Goal: Transaction & Acquisition: Purchase product/service

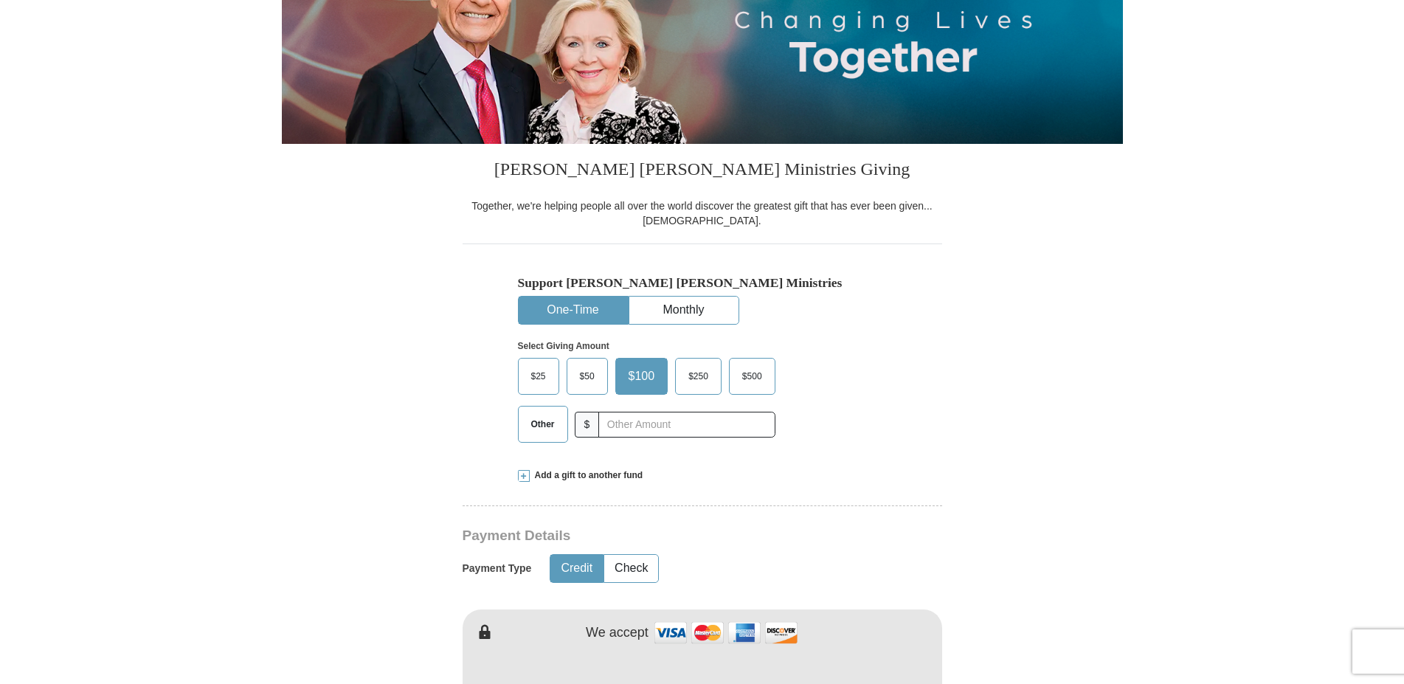
scroll to position [226, 0]
click at [612, 422] on input "text" at bounding box center [686, 425] width 164 height 26
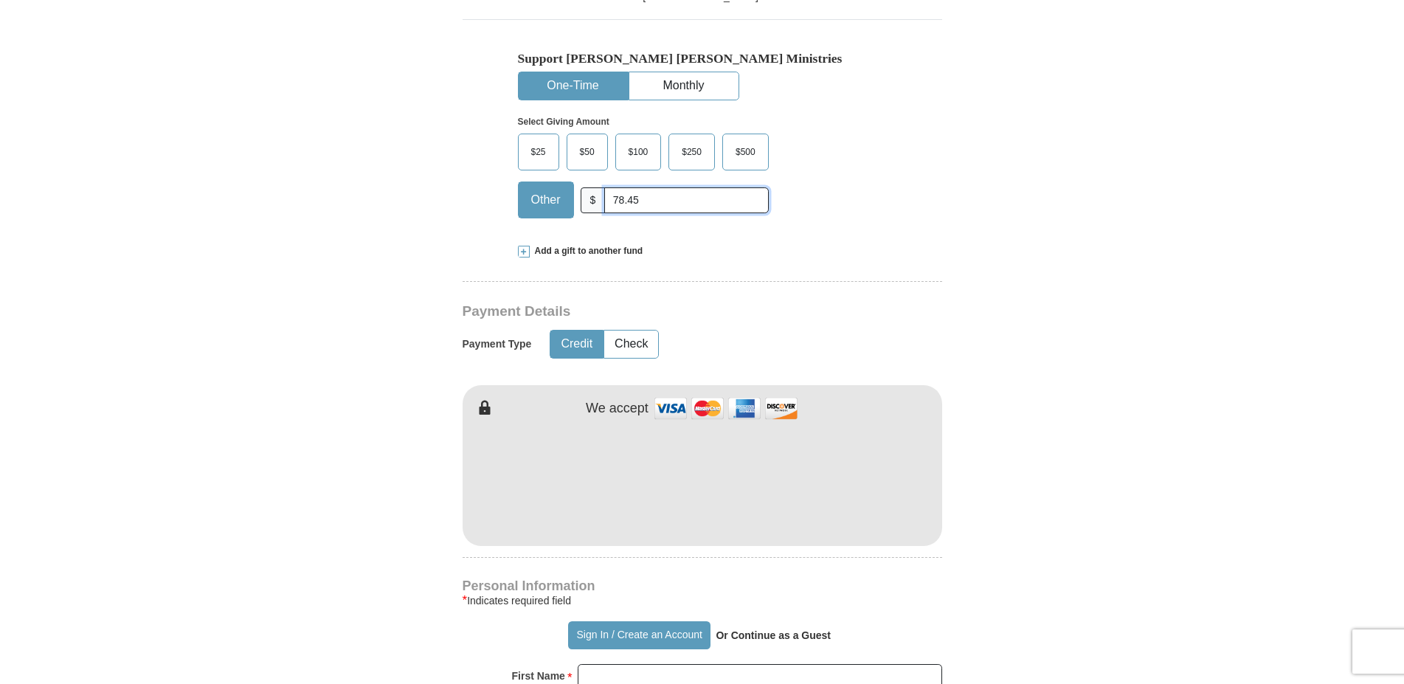
scroll to position [452, 0]
type input "78.45"
click at [635, 340] on button "Check" at bounding box center [631, 342] width 54 height 27
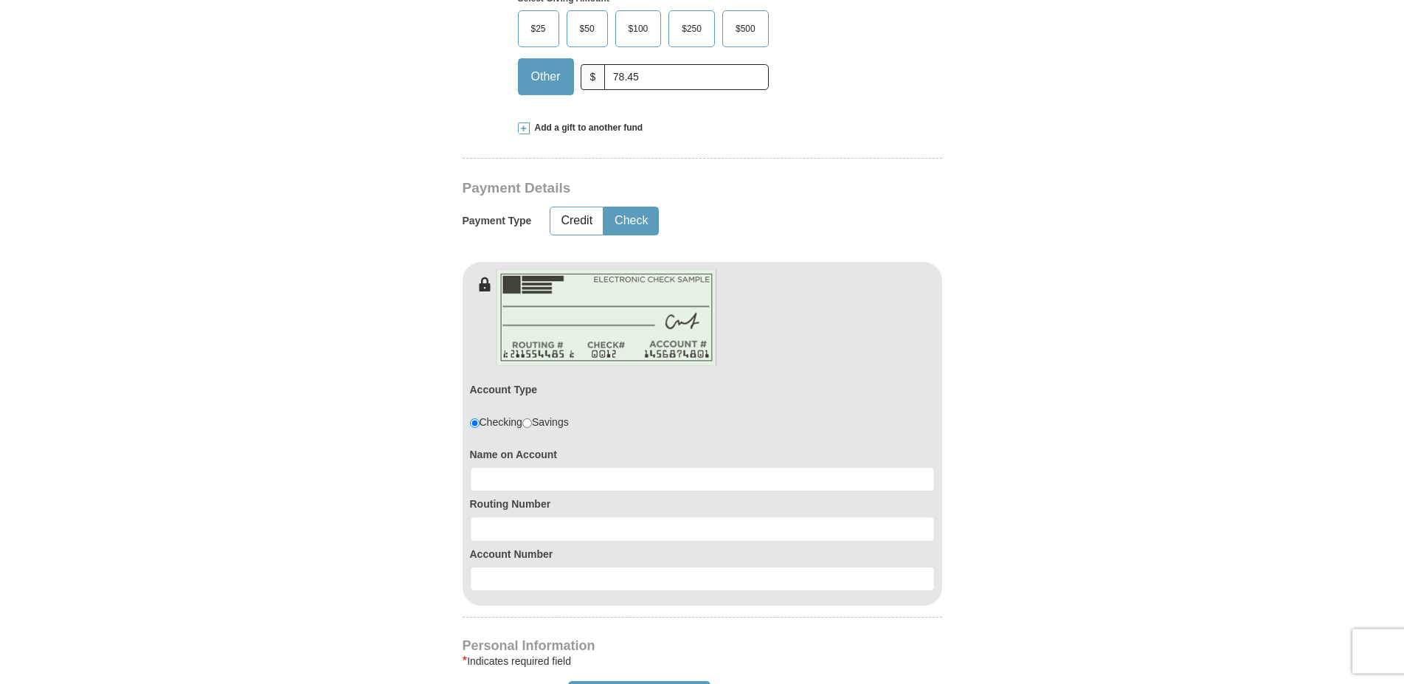
scroll to position [602, 0]
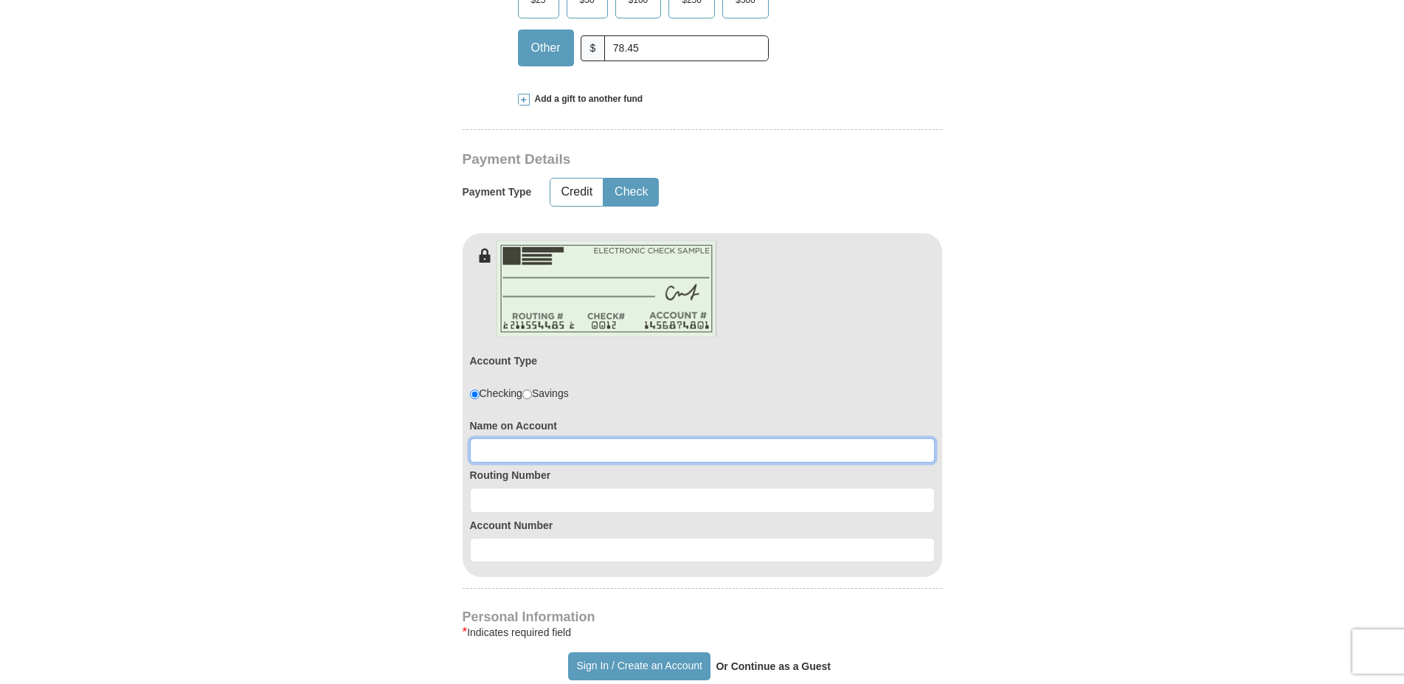
click at [520, 449] on input at bounding box center [702, 450] width 465 height 25
type input "Wiley & Tamara Biggers"
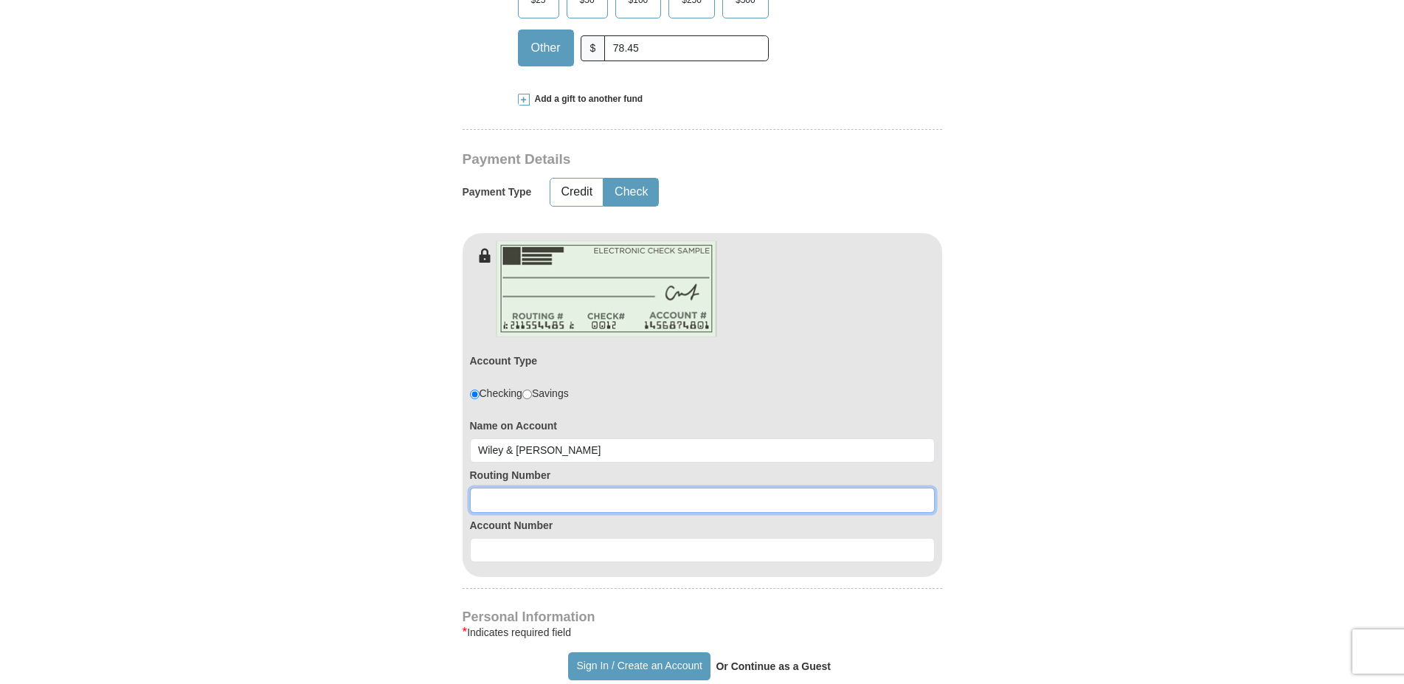
click at [489, 505] on input at bounding box center [702, 500] width 465 height 25
type input "071925554"
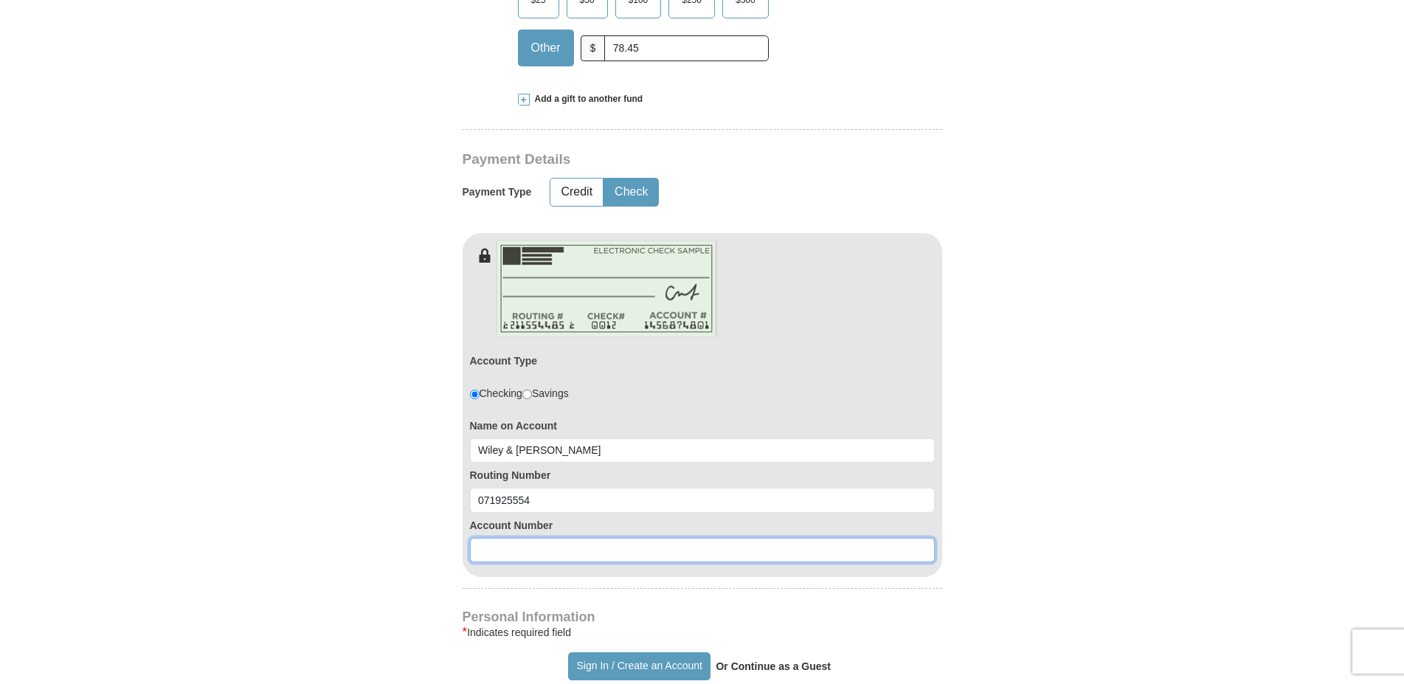
click at [543, 552] on input at bounding box center [702, 550] width 465 height 25
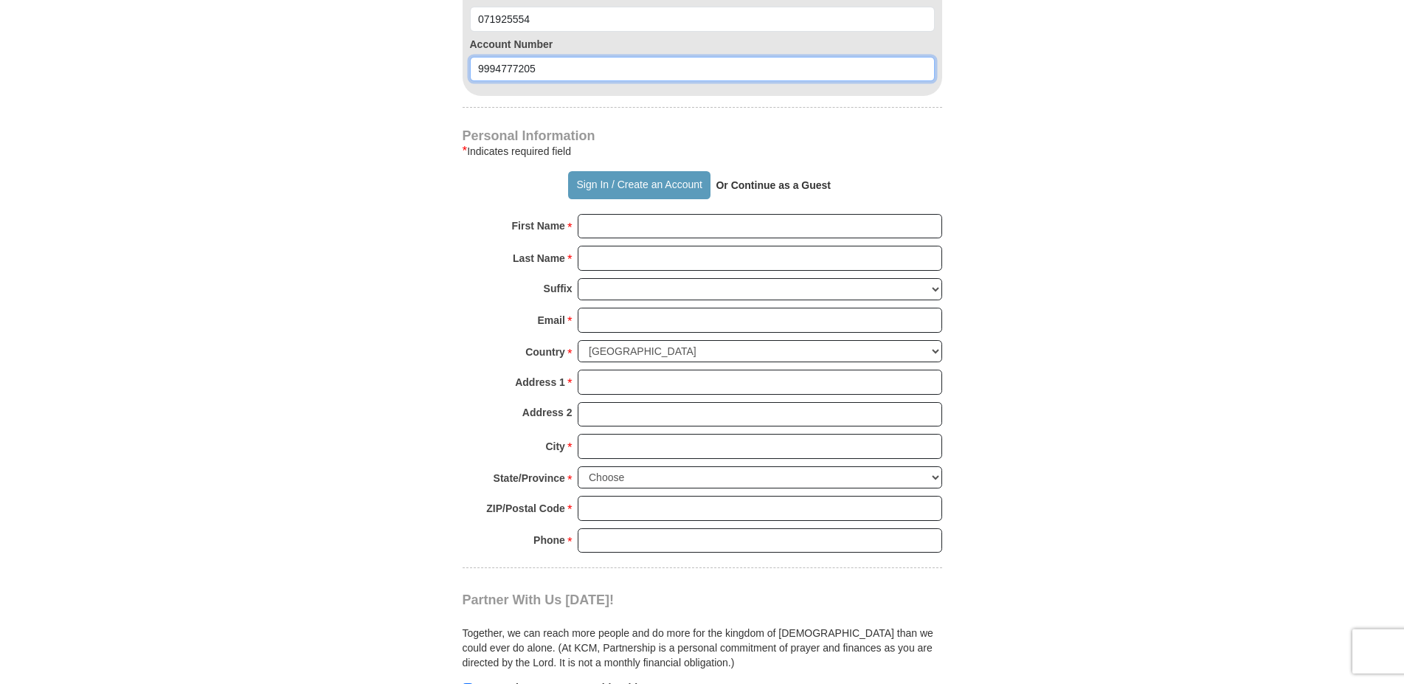
scroll to position [903, 0]
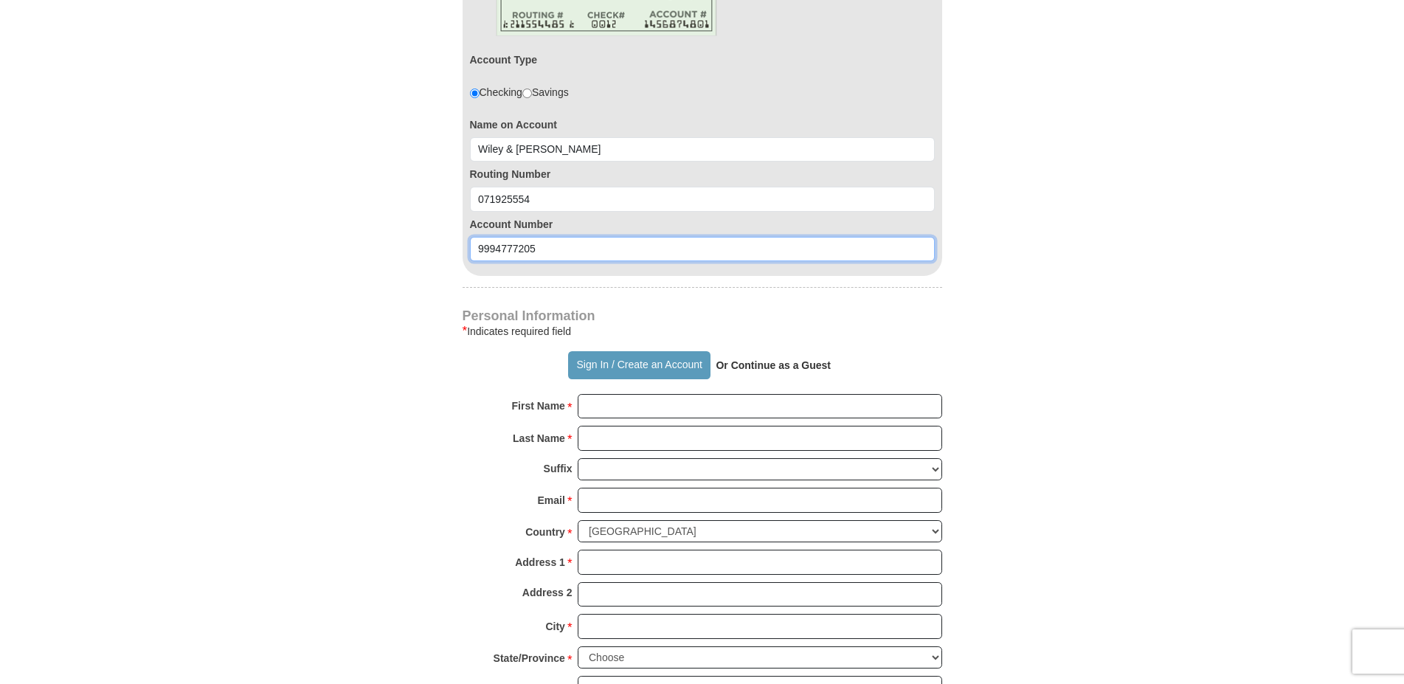
type input "9994777205"
click at [599, 404] on input "First Name *" at bounding box center [760, 406] width 365 height 25
click at [816, 363] on strong "Or Continue as a Guest" at bounding box center [773, 365] width 115 height 12
click at [748, 369] on strong "Or Continue as a Guest" at bounding box center [773, 365] width 115 height 12
click at [620, 404] on input "First Name *" at bounding box center [760, 406] width 365 height 25
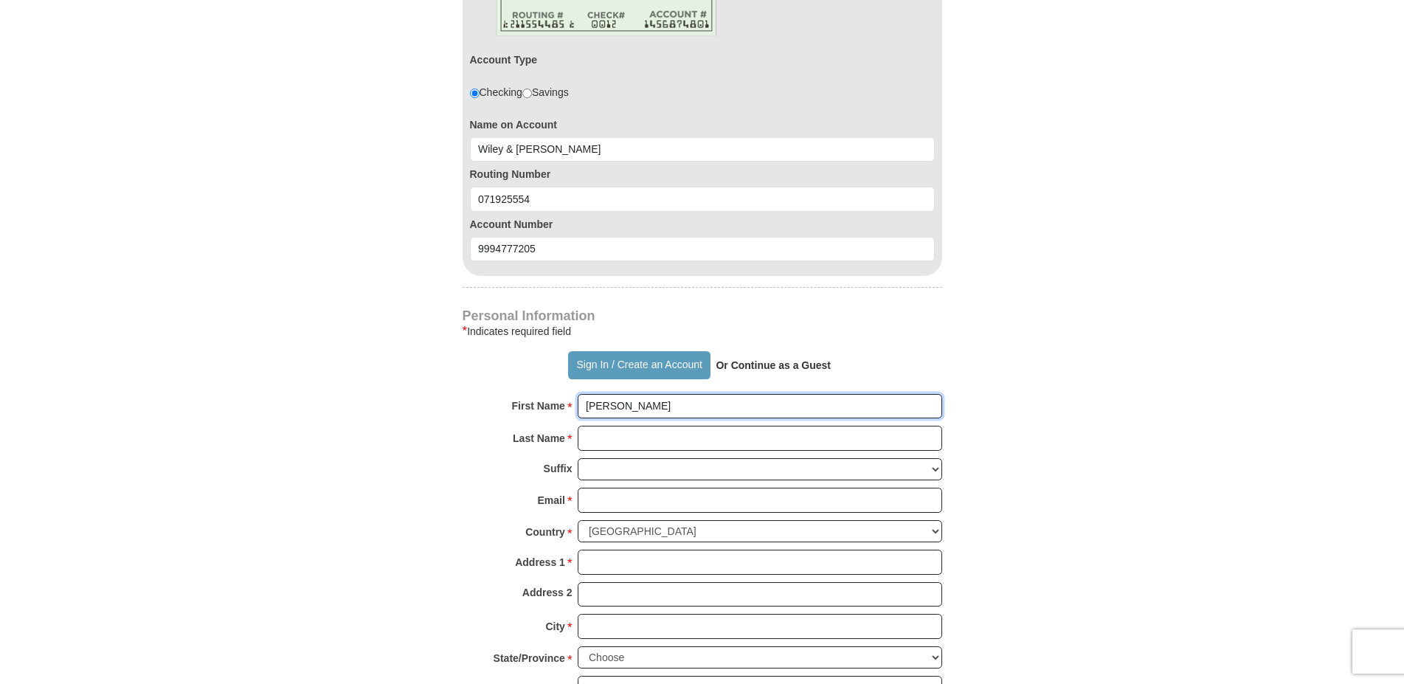
type input "Tamara"
type input "I"
type input "Biggers"
type input "wileyandtamara@gmail.com"
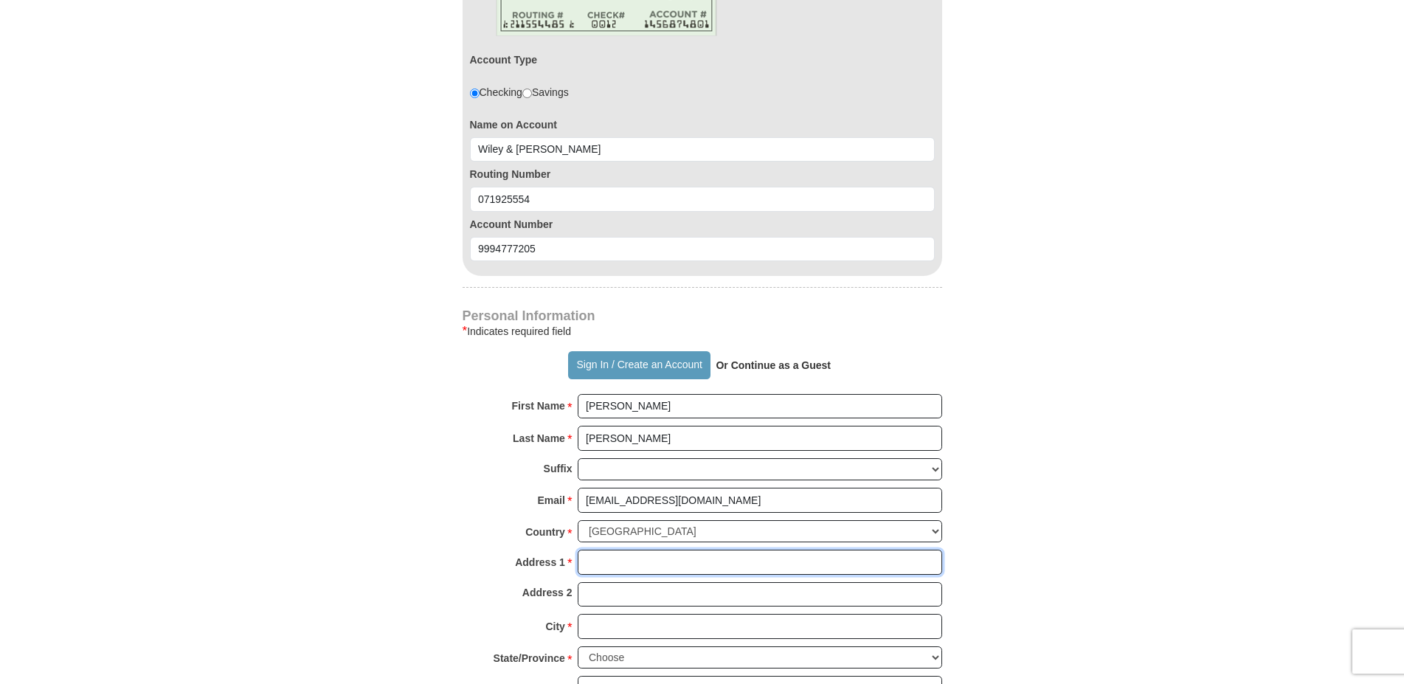
type input "7290 KISHWAUKEE RD"
type input "ROCKFORD"
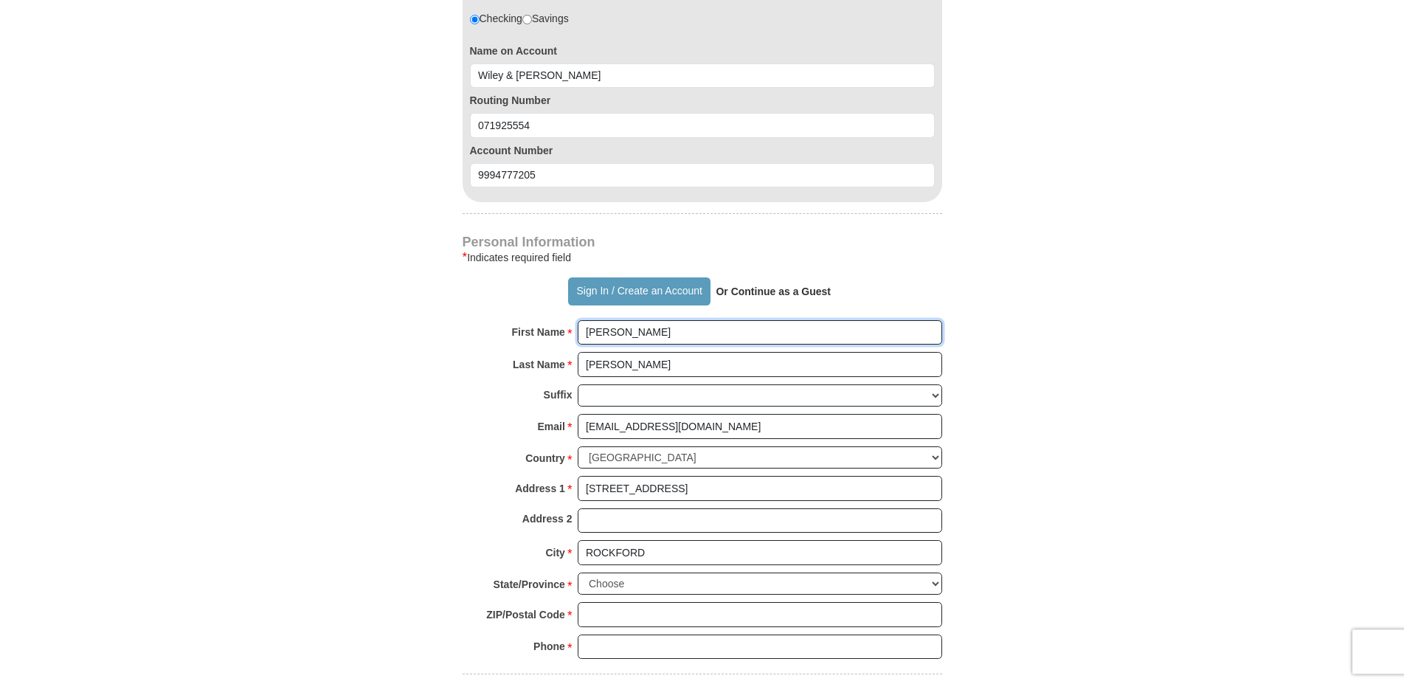
scroll to position [1054, 0]
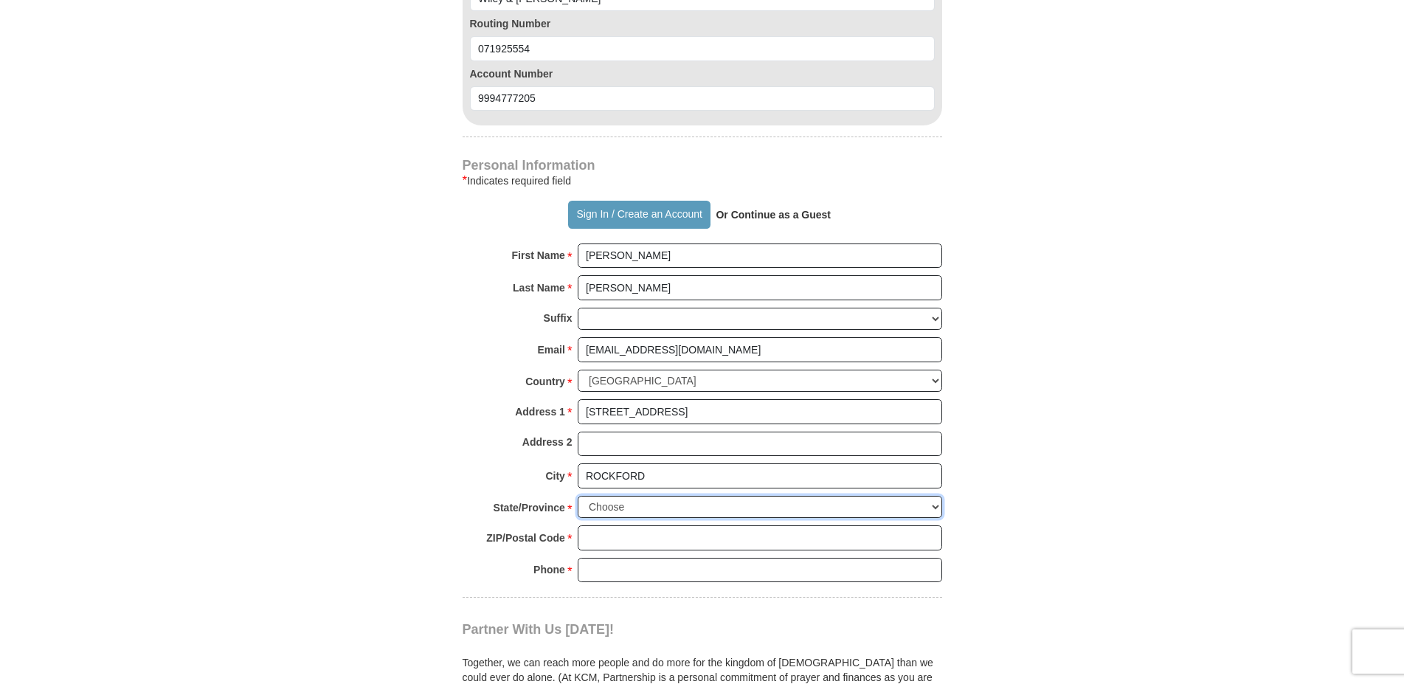
click at [578, 496] on select "Choose Alabama Alaska American Samoa Arizona Arkansas Armed Forces Americas Arm…" at bounding box center [760, 507] width 365 height 23
select select "IL"
click option "Illinois" at bounding box center [0, 0] width 0 height 0
click at [600, 528] on input "ZIP/Postal Code *" at bounding box center [760, 537] width 365 height 25
type input "61109-5146"
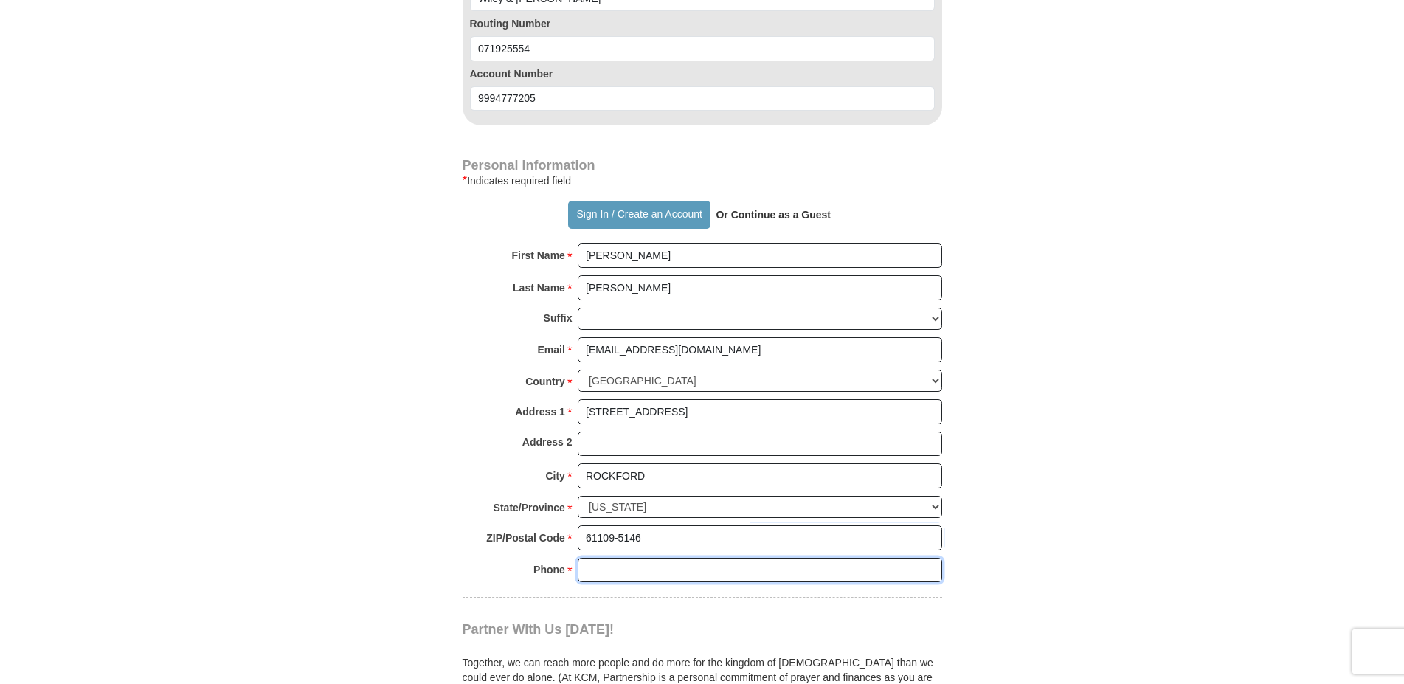
type input "8152184771"
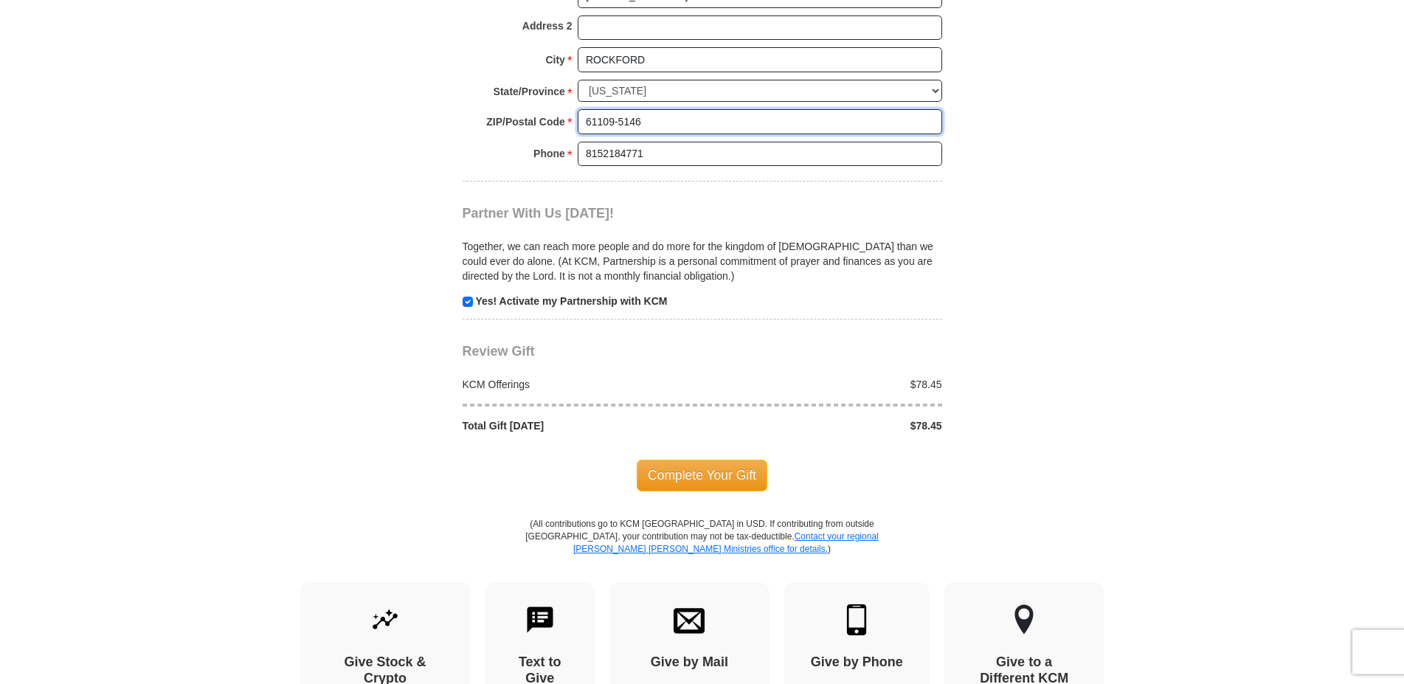
scroll to position [1505, 0]
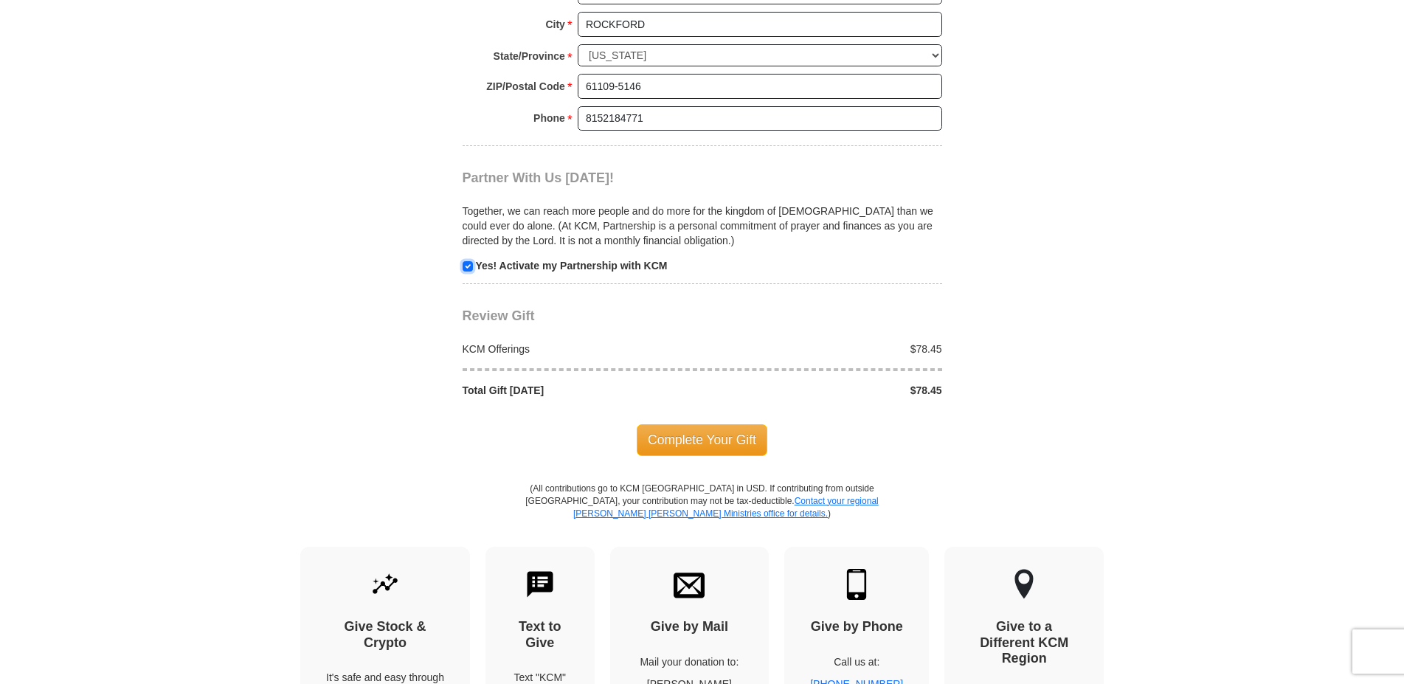
click at [469, 262] on input "checkbox" at bounding box center [468, 266] width 10 height 10
checkbox input "false"
click at [725, 438] on span "Complete Your Gift" at bounding box center [702, 439] width 131 height 31
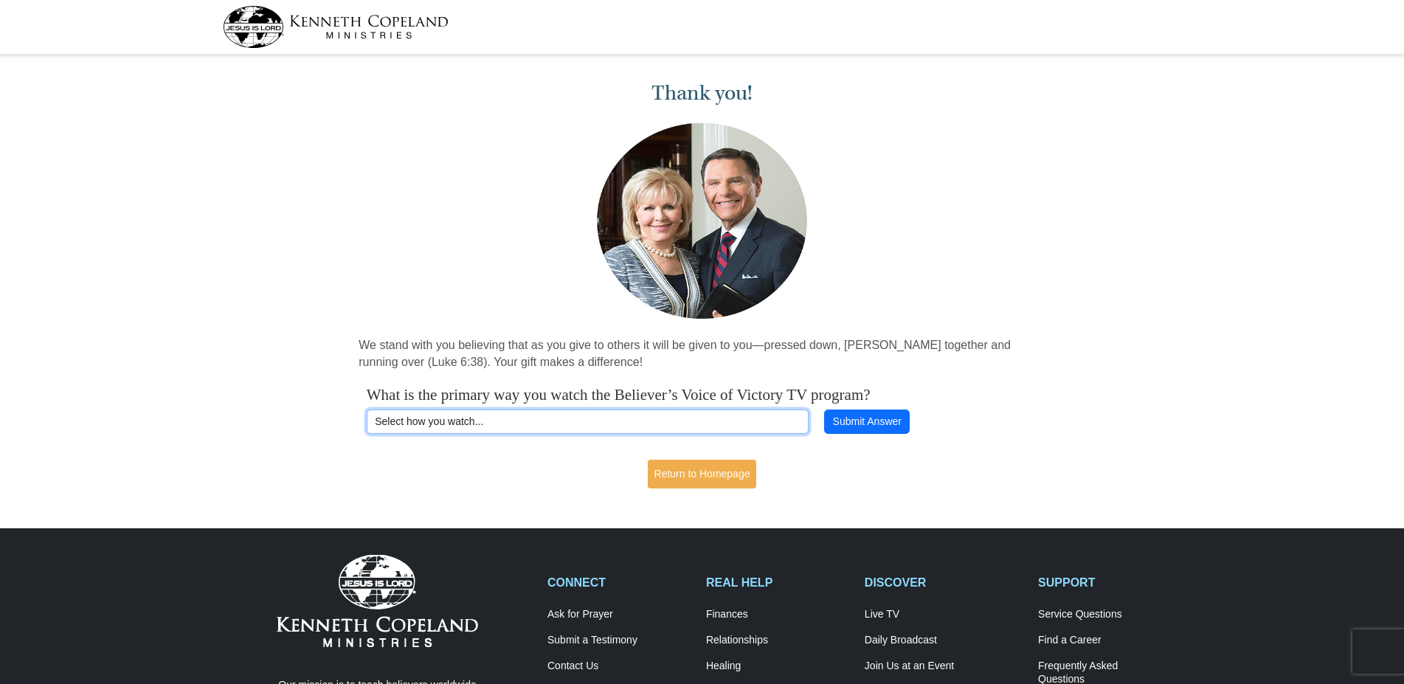
click at [367, 410] on select "Select how you watch... Daystar Morning Daystar Evening [DOMAIN_NAME] [DOMAIN_N…" at bounding box center [588, 422] width 442 height 25
click option "[DOMAIN_NAME]" at bounding box center [0, 0] width 0 height 0
click at [367, 410] on select "Select how you watch... Daystar Morning Daystar Evening KCM.org GoVictory.com V…" at bounding box center [588, 422] width 442 height 25
select select "DIRECTV"
click option "VICTORY DIRECTV Channel 366" at bounding box center [0, 0] width 0 height 0
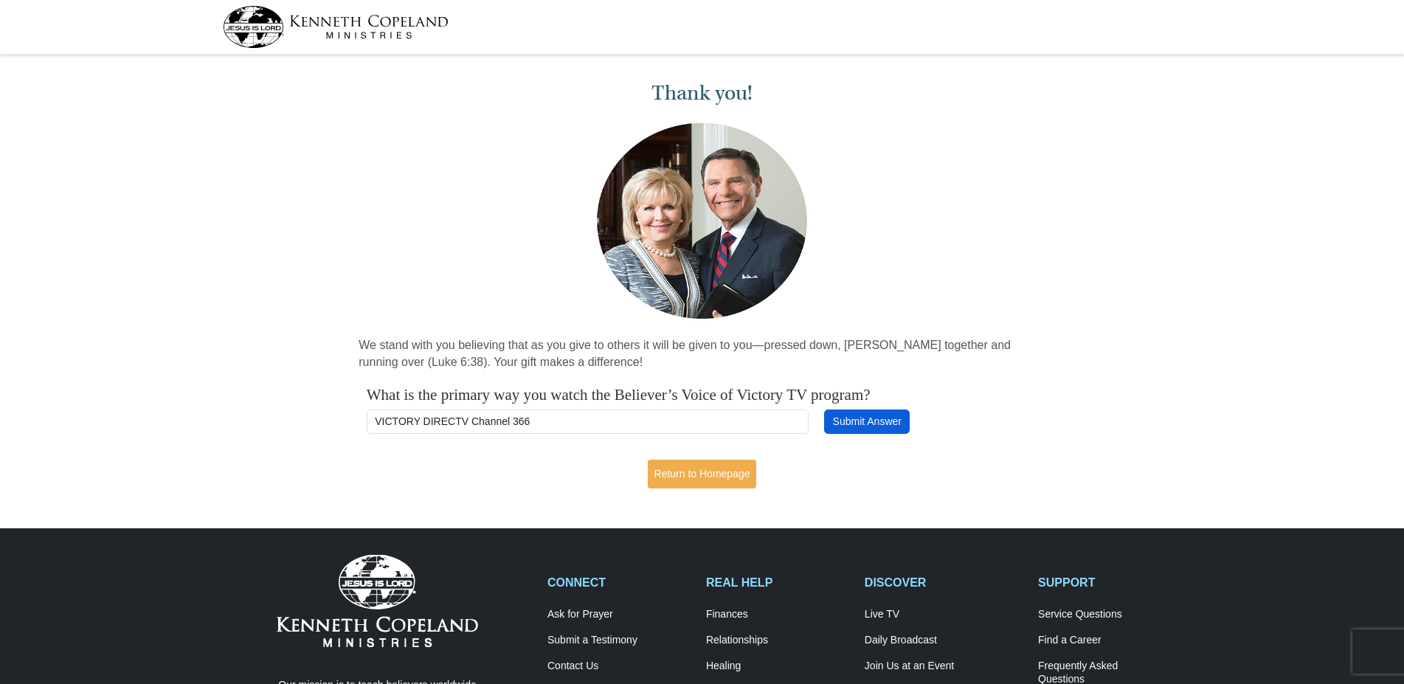
click at [888, 416] on button "Submit Answer" at bounding box center [867, 422] width 86 height 25
